Goal: Task Accomplishment & Management: Complete application form

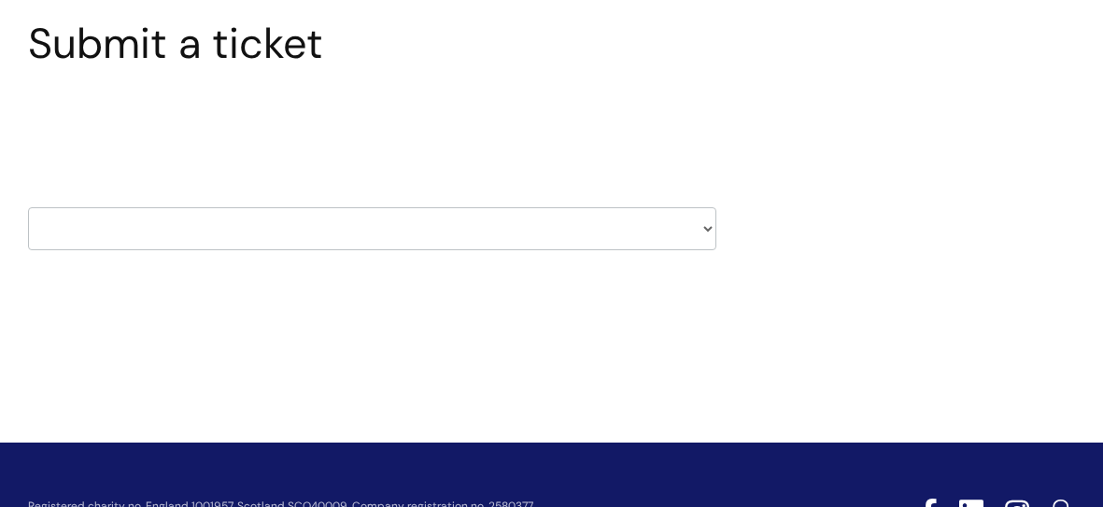
scroll to position [149, 0]
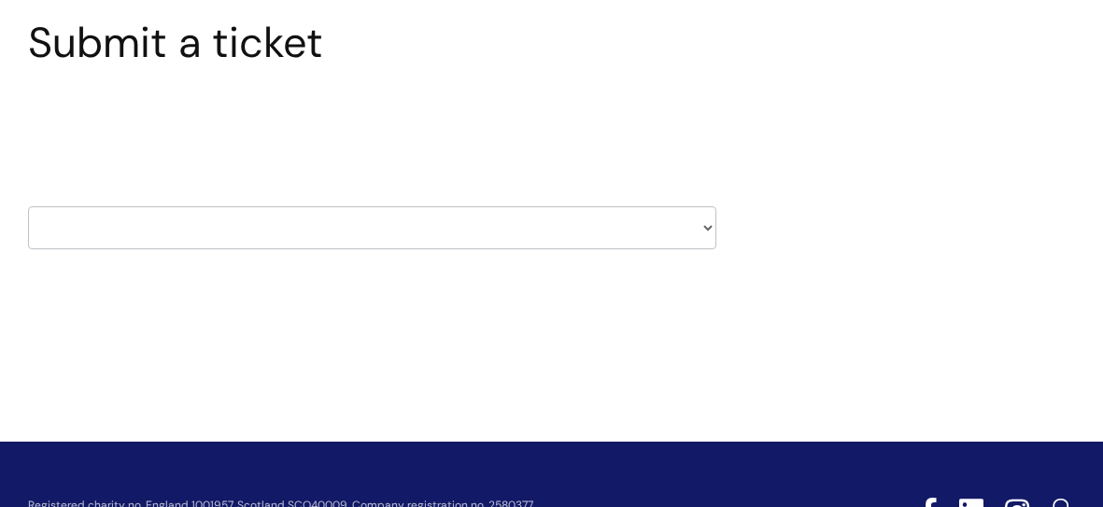
click at [432, 232] on select "HR / People IT and Support Clinical Drug Alerts Finance Accounts Data Support T…" at bounding box center [372, 227] width 688 height 43
select select "payroll"
click at [28, 206] on select "HR / People IT and Support Clinical Drug Alerts Finance Accounts Data Support T…" at bounding box center [372, 227] width 688 height 43
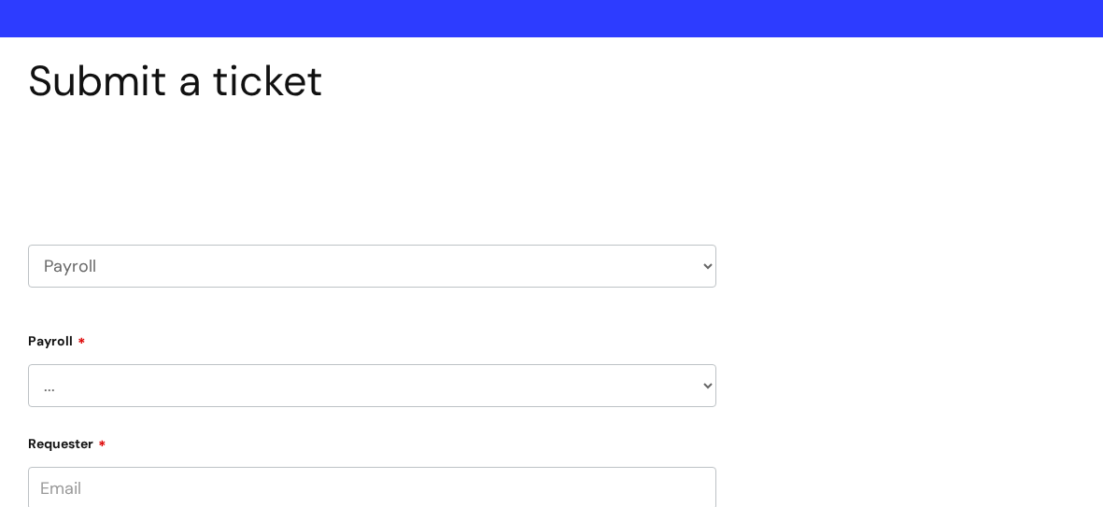
scroll to position [238, 0]
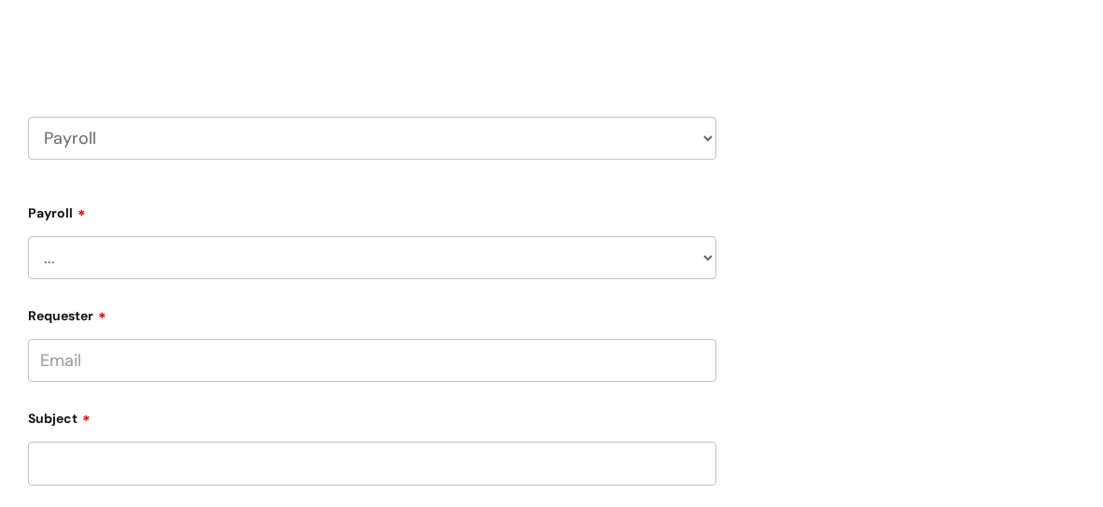
click at [146, 258] on select "... New Hires bank details/starter checklist forms Payroll queries Receiving in…" at bounding box center [372, 257] width 688 height 43
select select "Payroll queries"
click at [28, 236] on select "... New Hires bank details/starter checklist forms Payroll queries Receiving in…" at bounding box center [372, 257] width 688 height 43
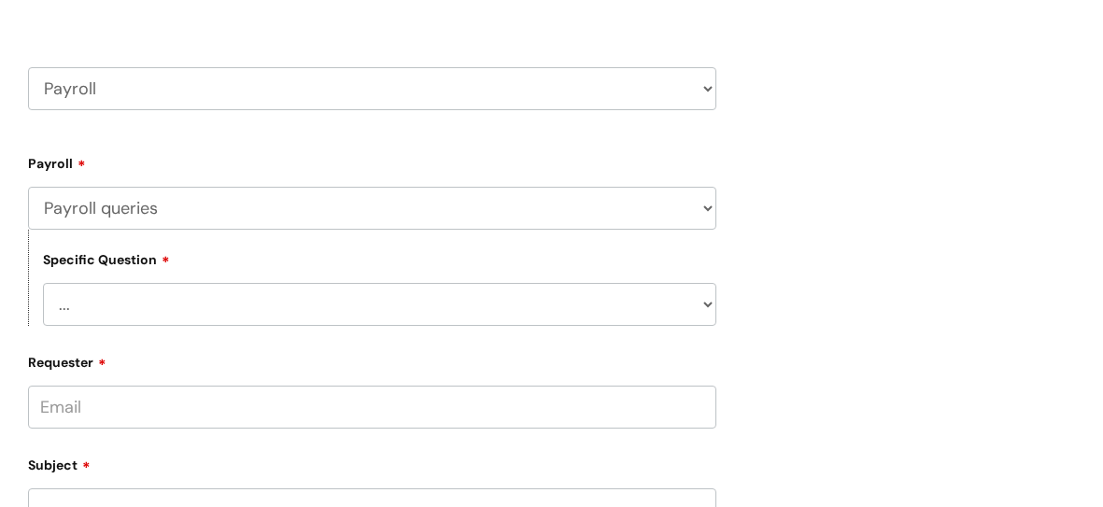
scroll to position [305, 0]
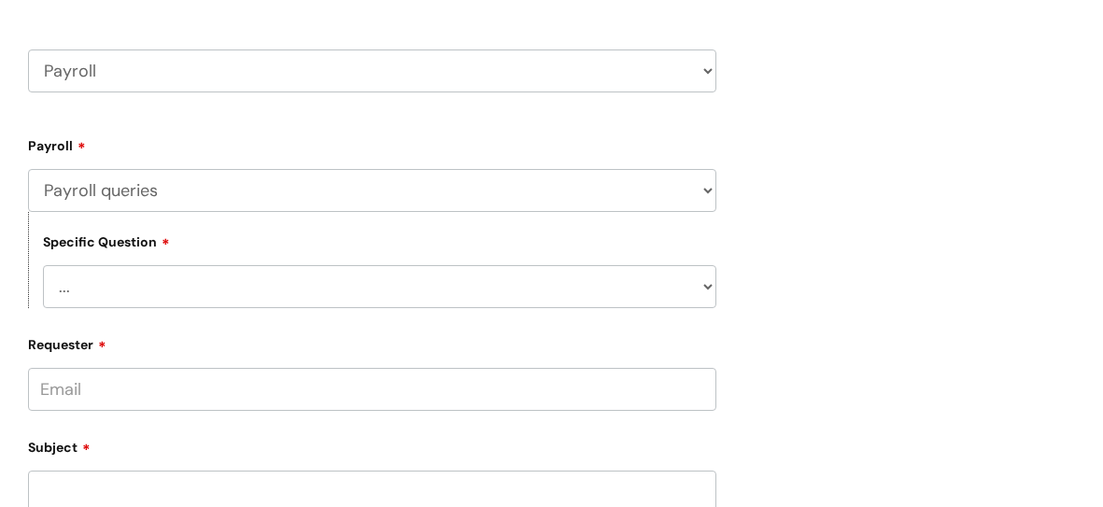
click at [209, 283] on select "... Changes queries Timesheet queries Salary and absence queries" at bounding box center [379, 286] width 673 height 43
click at [208, 283] on select "... Changes queries Timesheet queries Salary and absence queries" at bounding box center [379, 286] width 673 height 43
select select "Salary and absence queries"
click at [43, 266] on select "... Changes queries Timesheet queries Salary and absence queries" at bounding box center [379, 286] width 673 height 43
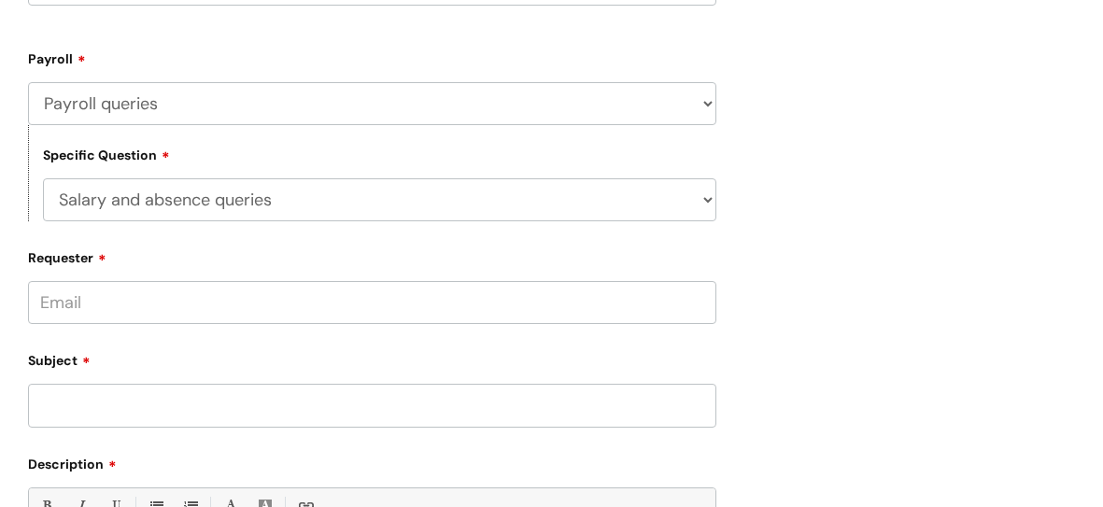
scroll to position [395, 0]
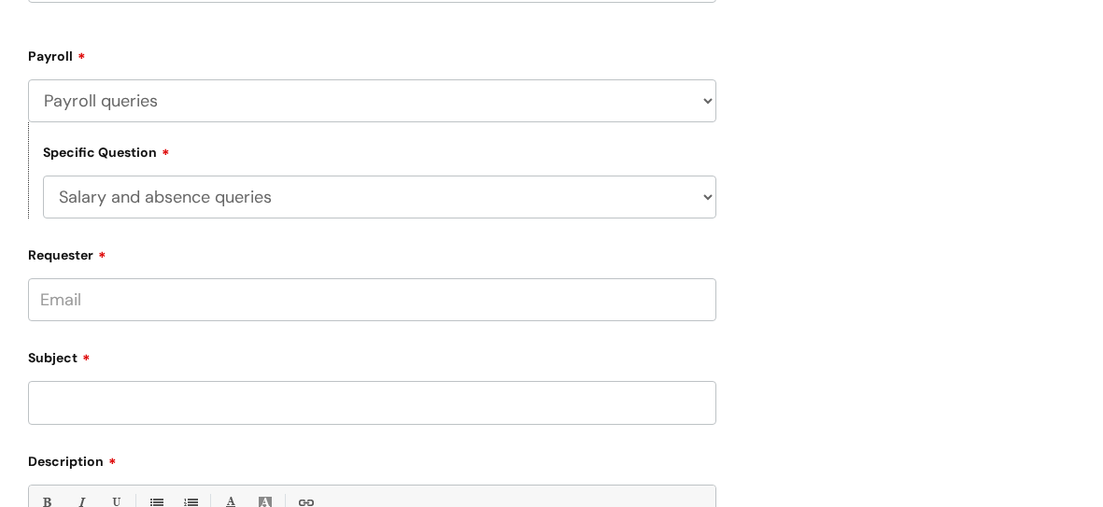
click at [191, 287] on input "Requester" at bounding box center [372, 299] width 688 height 43
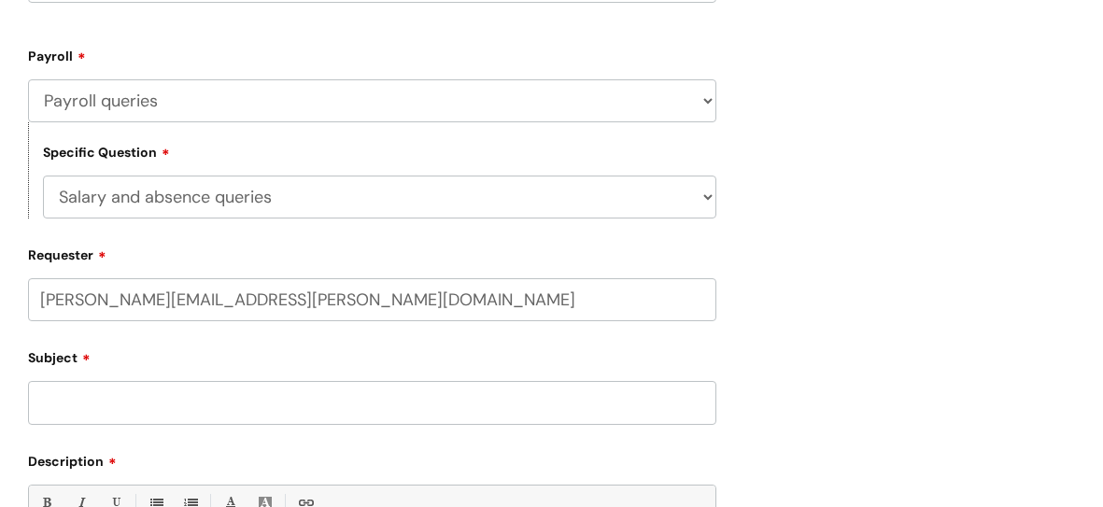
type input "[PERSON_NAME][EMAIL_ADDRESS][PERSON_NAME][DOMAIN_NAME]"
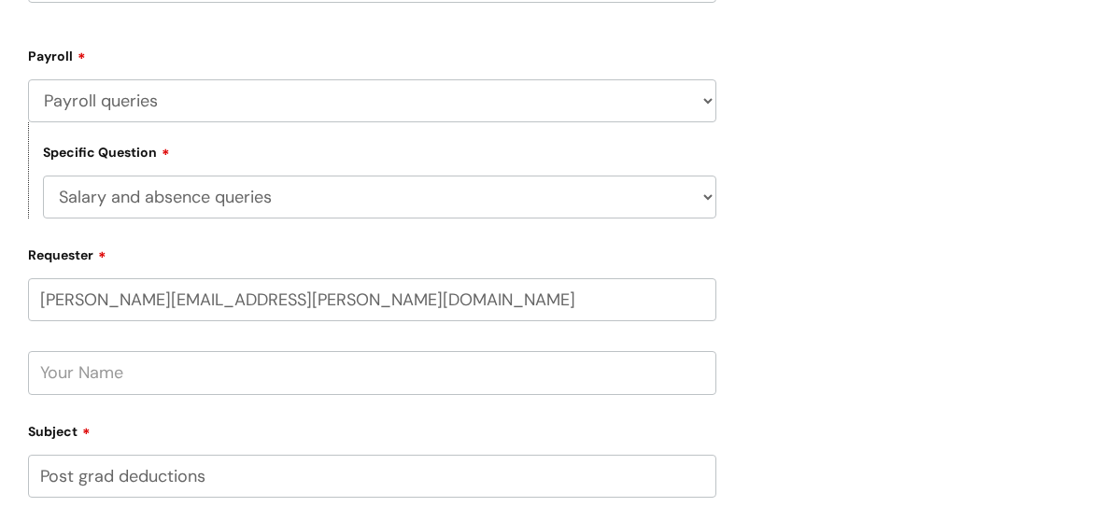
type input "Post grad deductions"
click at [245, 376] on input "text" at bounding box center [372, 372] width 688 height 43
type input "[PERSON_NAME]"
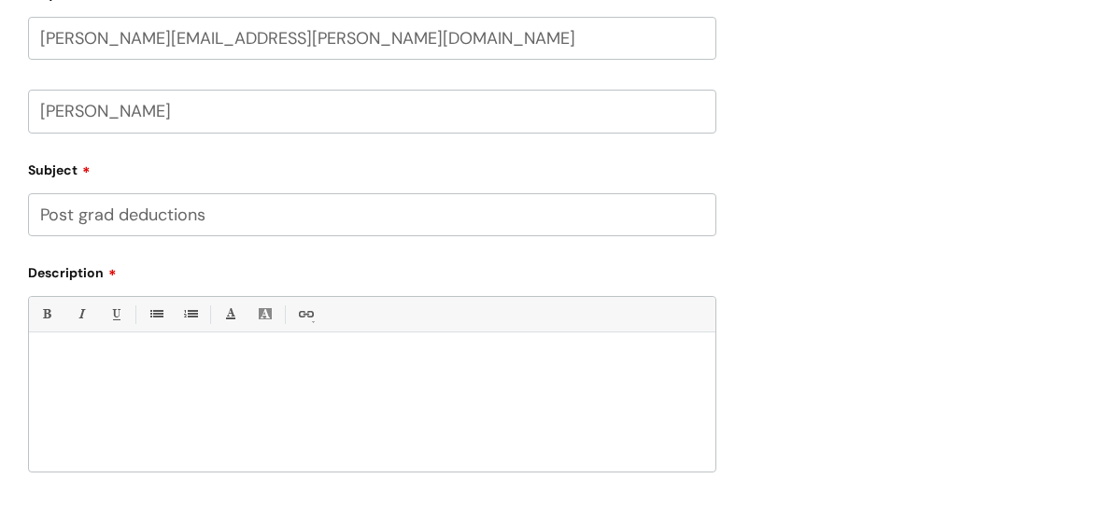
scroll to position [730, 0]
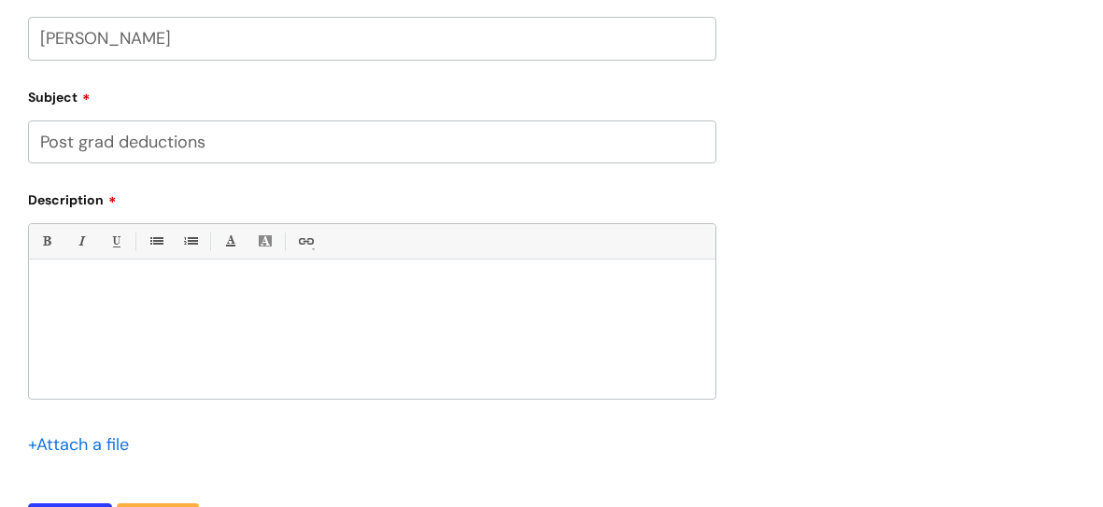
click at [208, 306] on div at bounding box center [372, 334] width 687 height 129
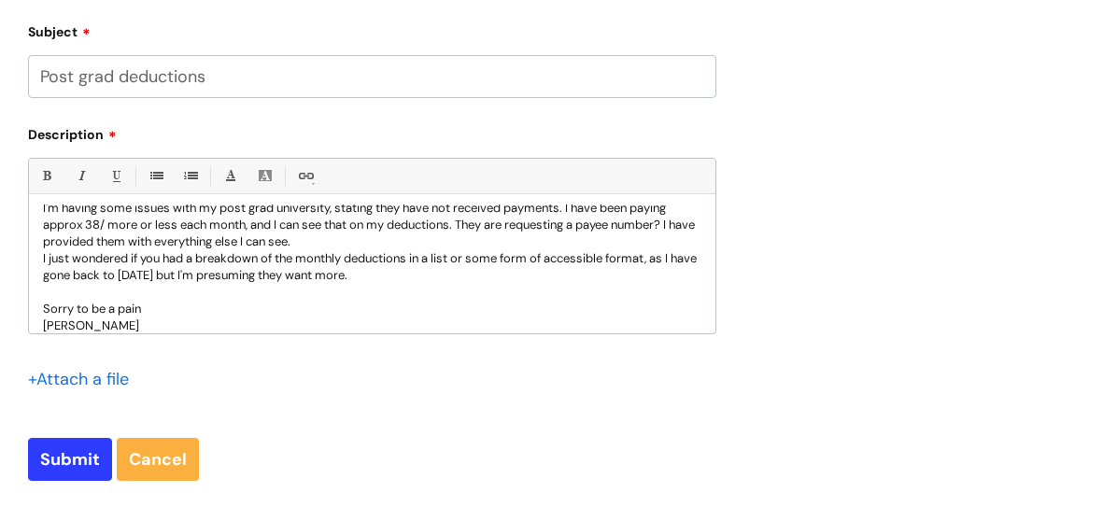
scroll to position [962, 0]
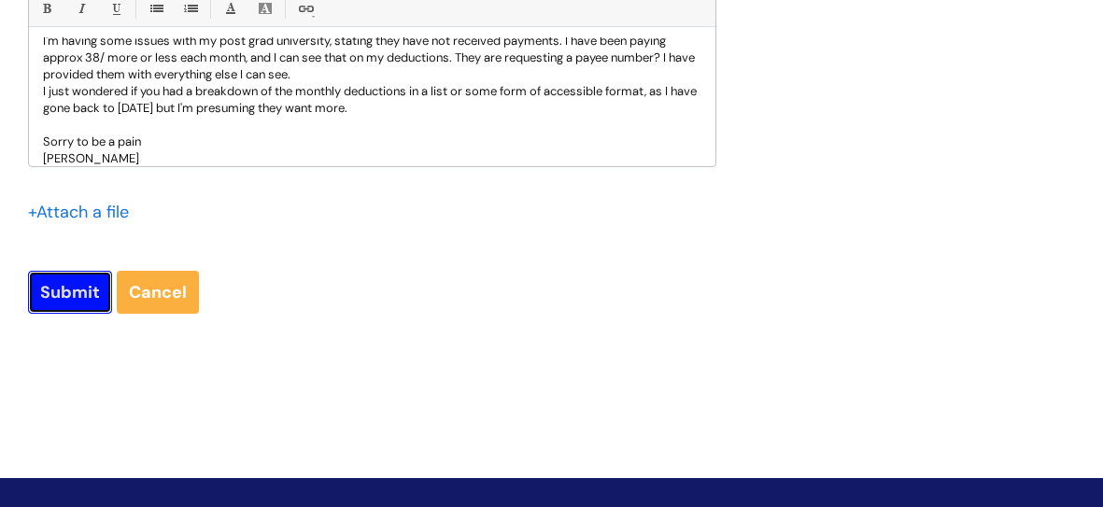
click at [77, 291] on input "Submit" at bounding box center [70, 292] width 84 height 43
type input "Please Wait..."
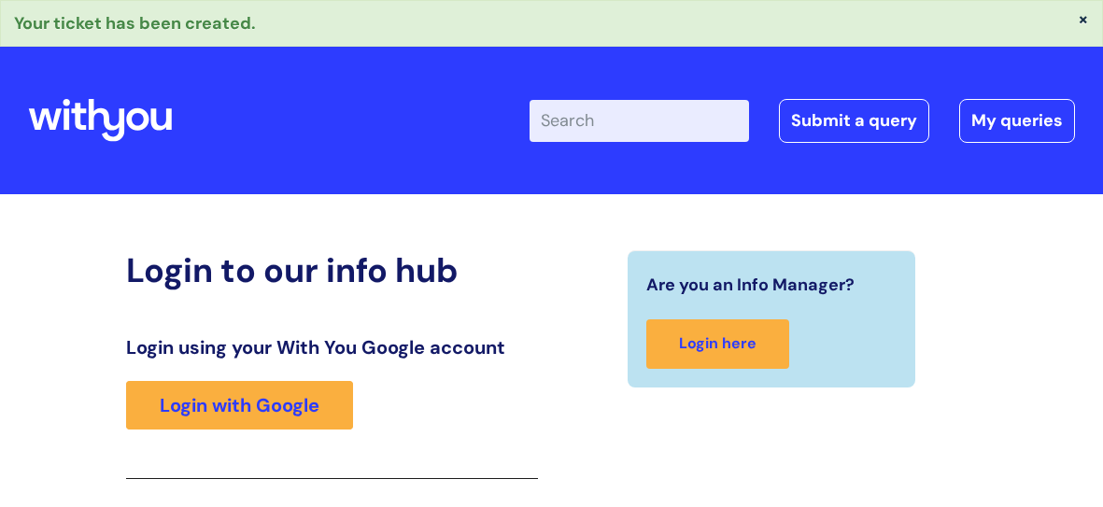
scroll to position [333, 0]
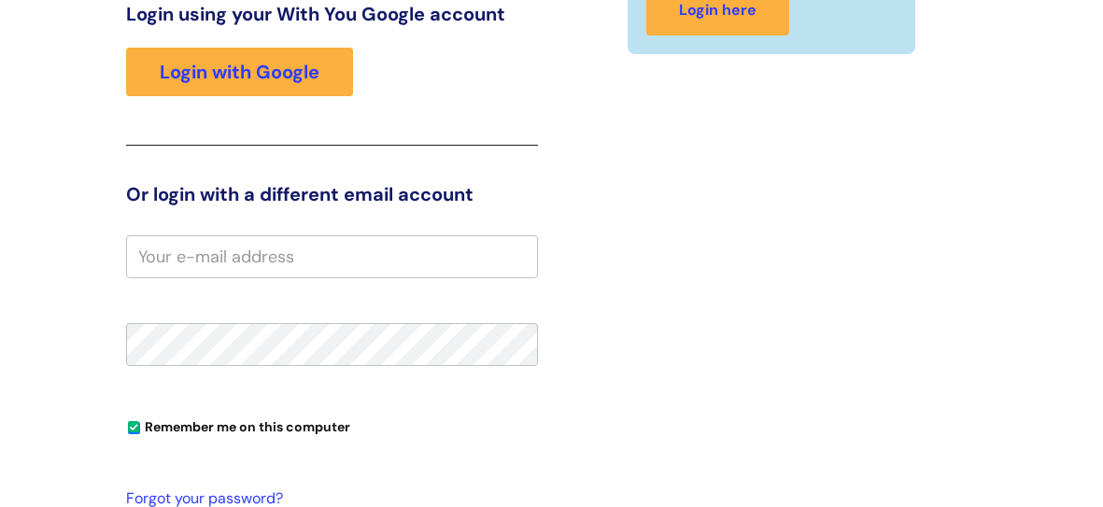
click at [396, 427] on div "Remember me on this computer" at bounding box center [332, 426] width 412 height 30
